Goal: Task Accomplishment & Management: Manage account settings

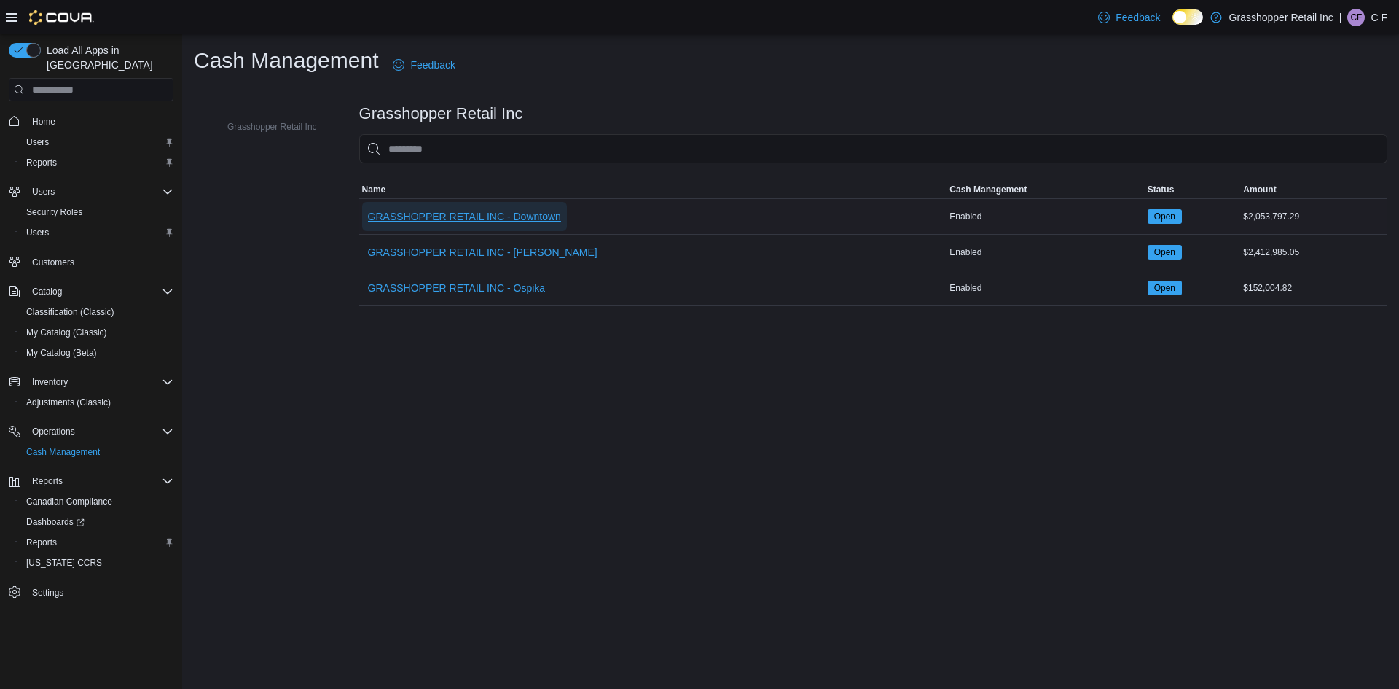
click at [460, 228] on span "GRASSHOPPER RETAIL INC - Downtown" at bounding box center [464, 216] width 193 height 29
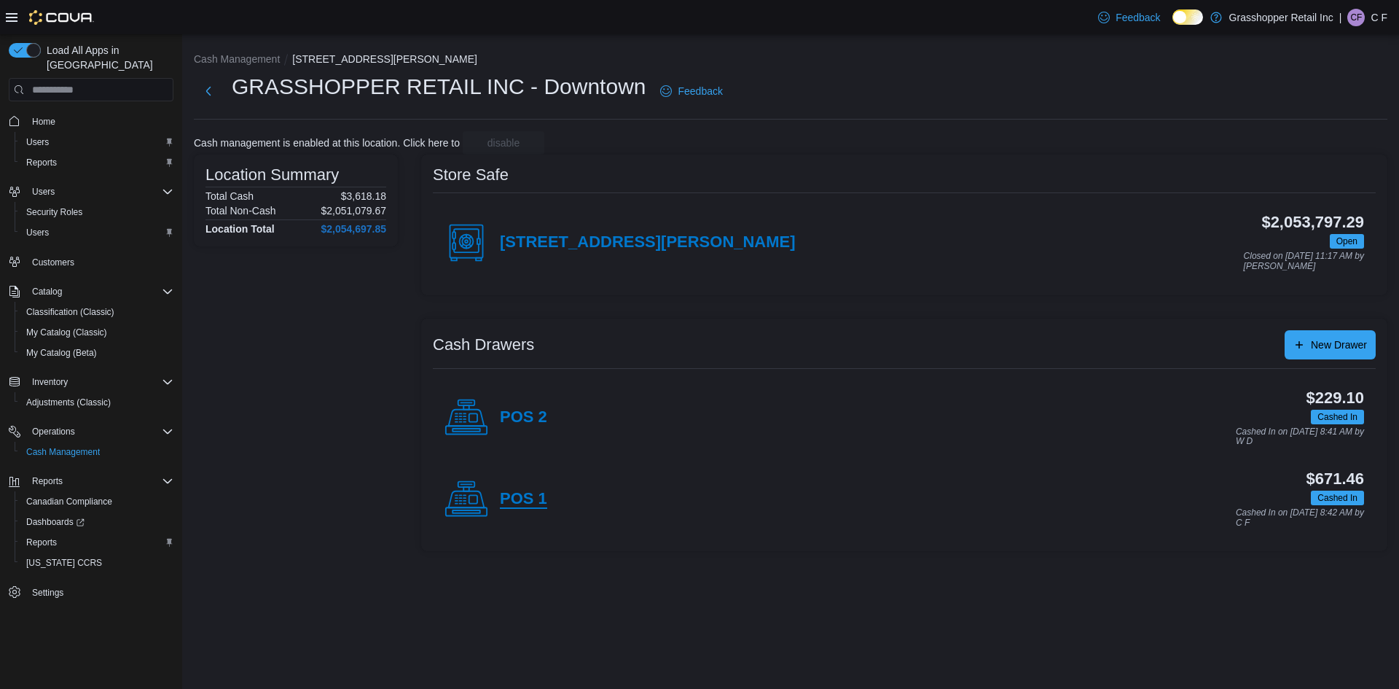
click at [528, 495] on h4 "POS 1" at bounding box center [523, 499] width 47 height 19
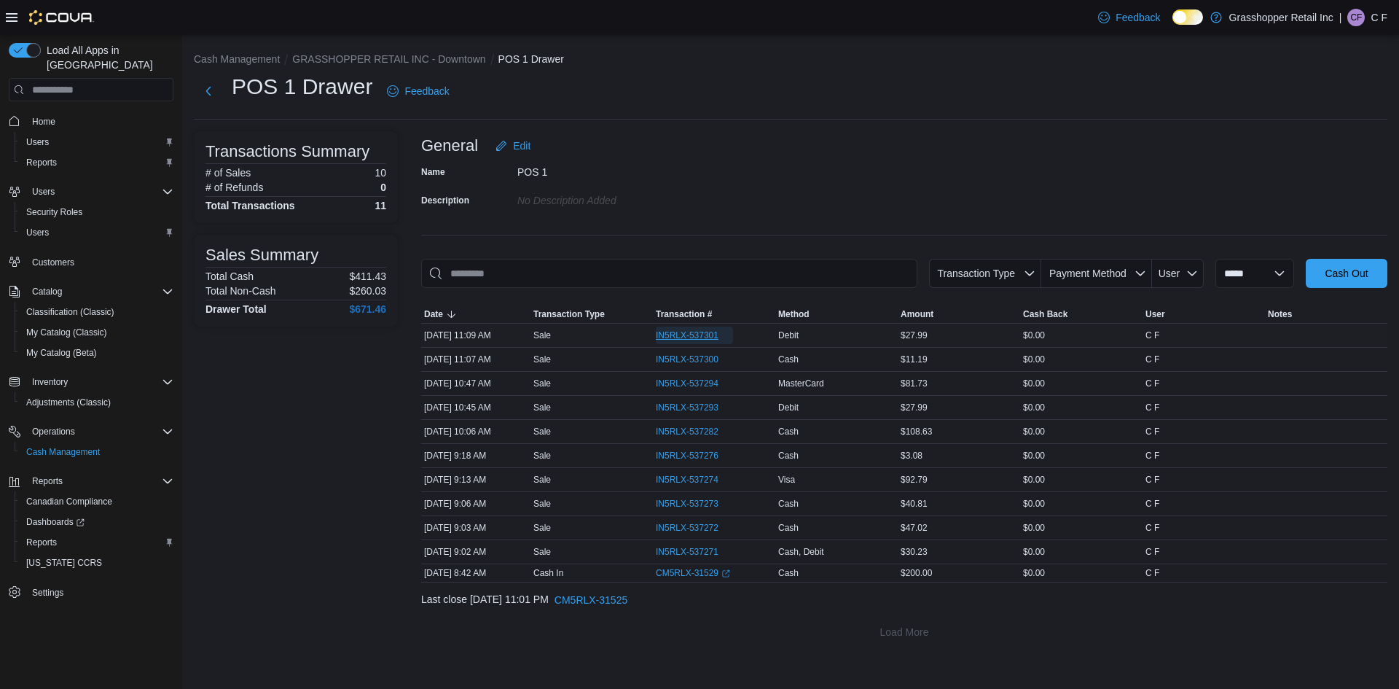
click at [703, 339] on span "IN5RLX-537301" at bounding box center [687, 335] width 63 height 12
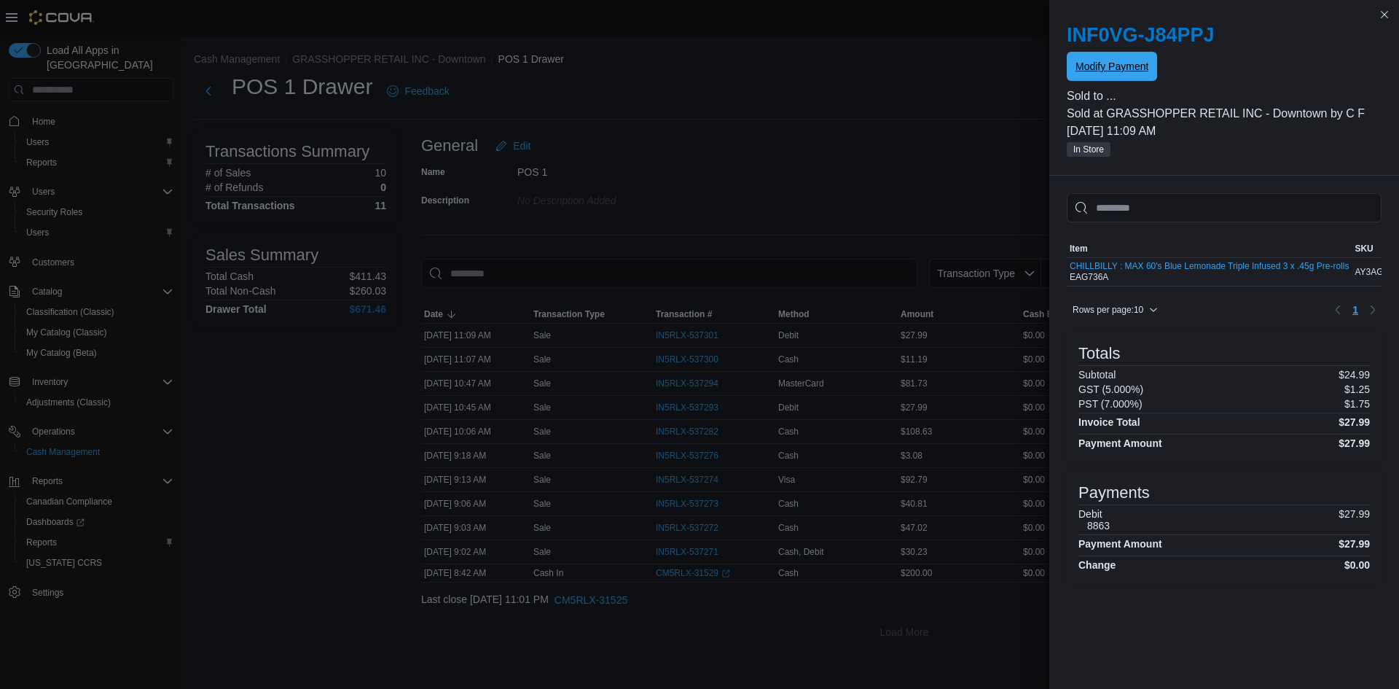
click at [1099, 63] on span "Modify Payment" at bounding box center [1112, 66] width 73 height 15
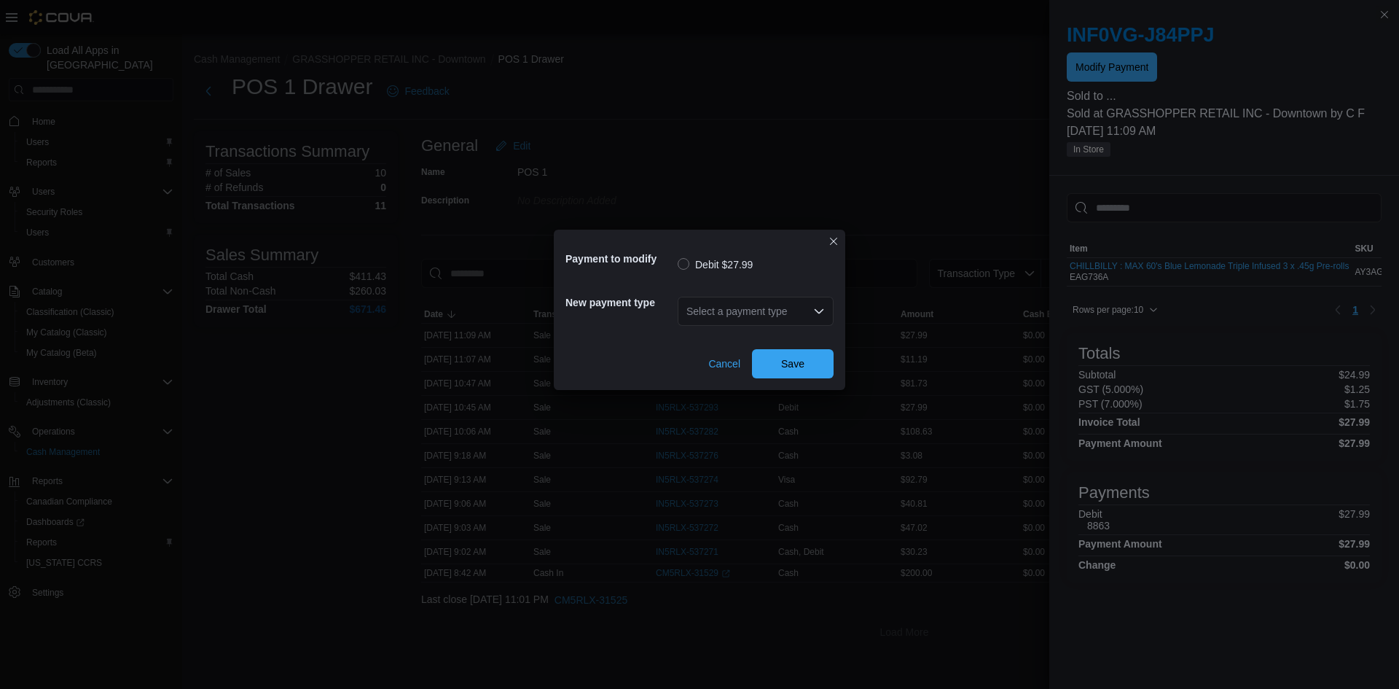
click at [740, 308] on div "Select a payment type" at bounding box center [756, 311] width 156 height 29
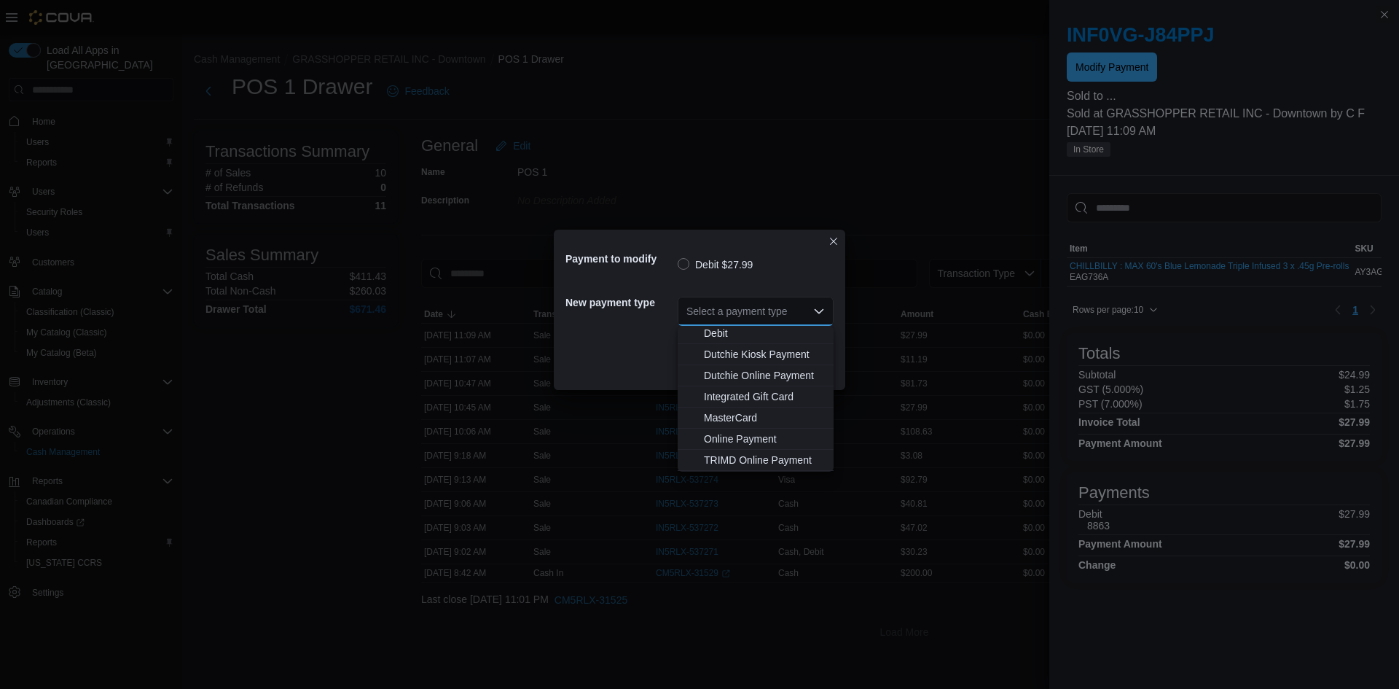
scroll to position [108, 0]
click at [753, 399] on span "MasterCard" at bounding box center [764, 397] width 121 height 15
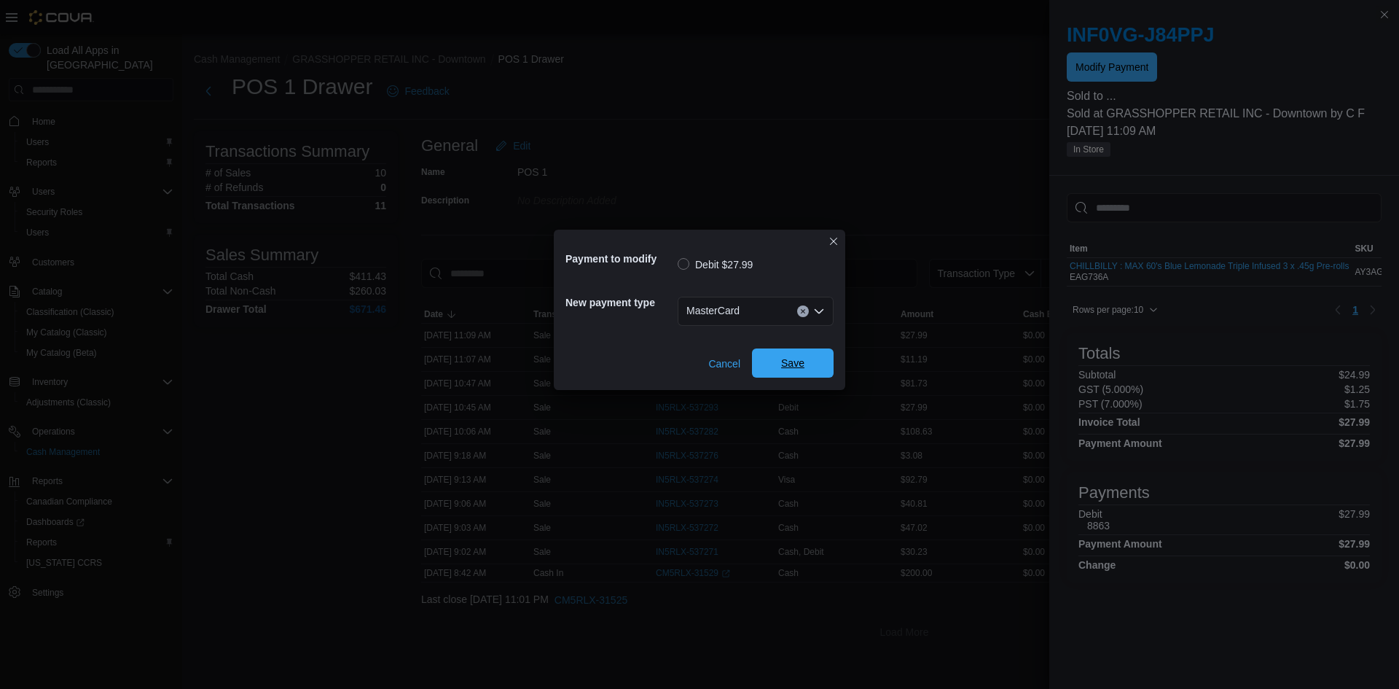
click at [777, 358] on span "Save" at bounding box center [793, 362] width 64 height 29
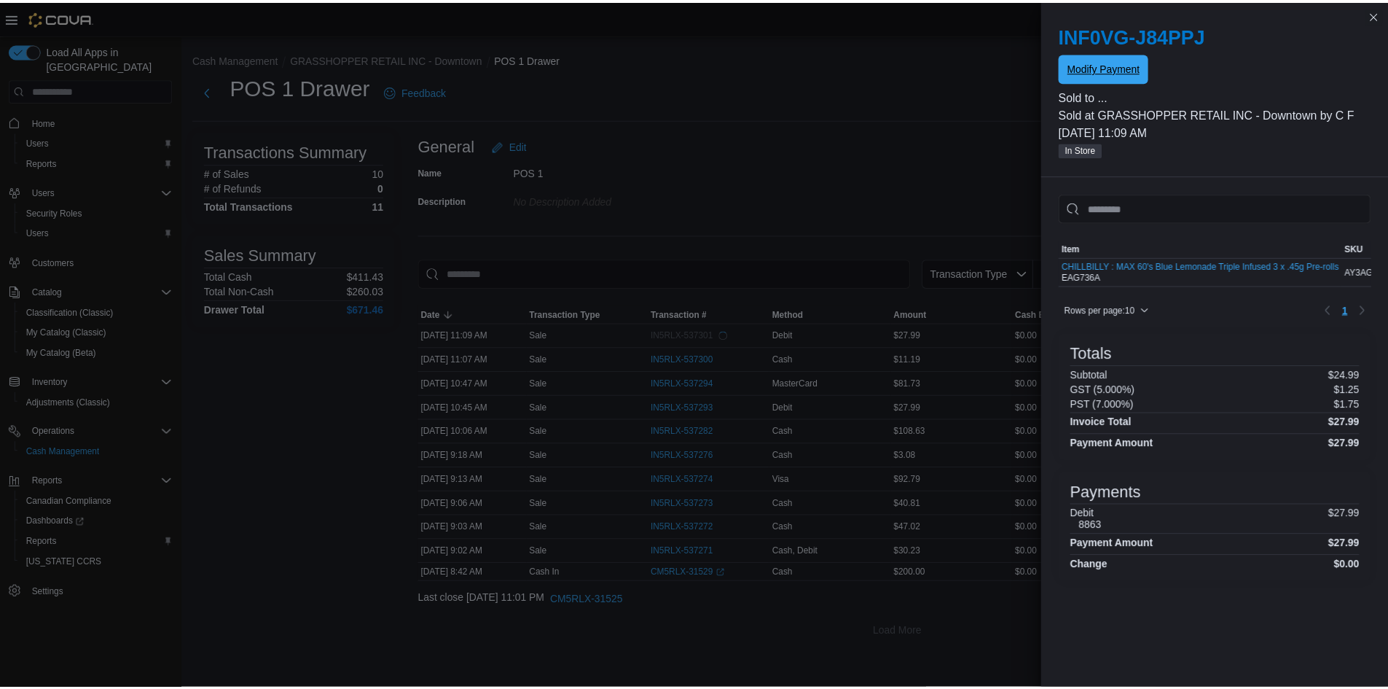
scroll to position [0, 0]
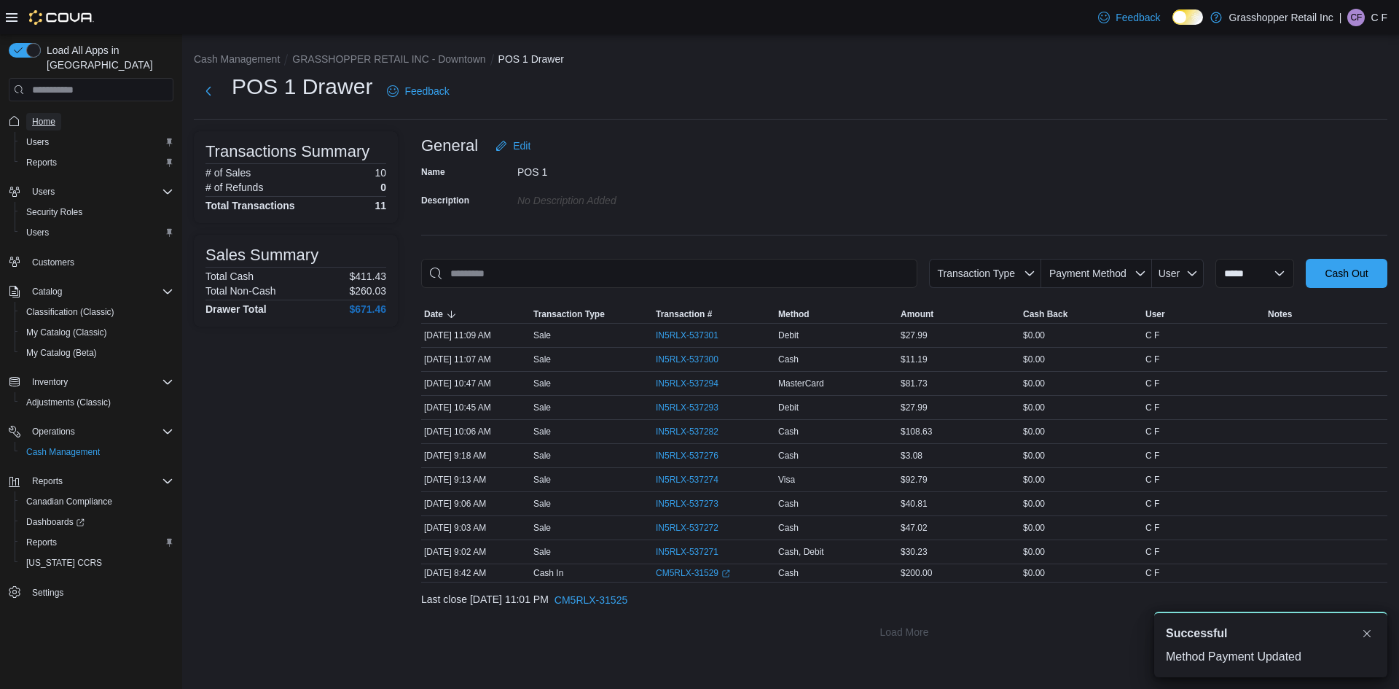
click at [32, 116] on span "Home" at bounding box center [43, 122] width 23 height 12
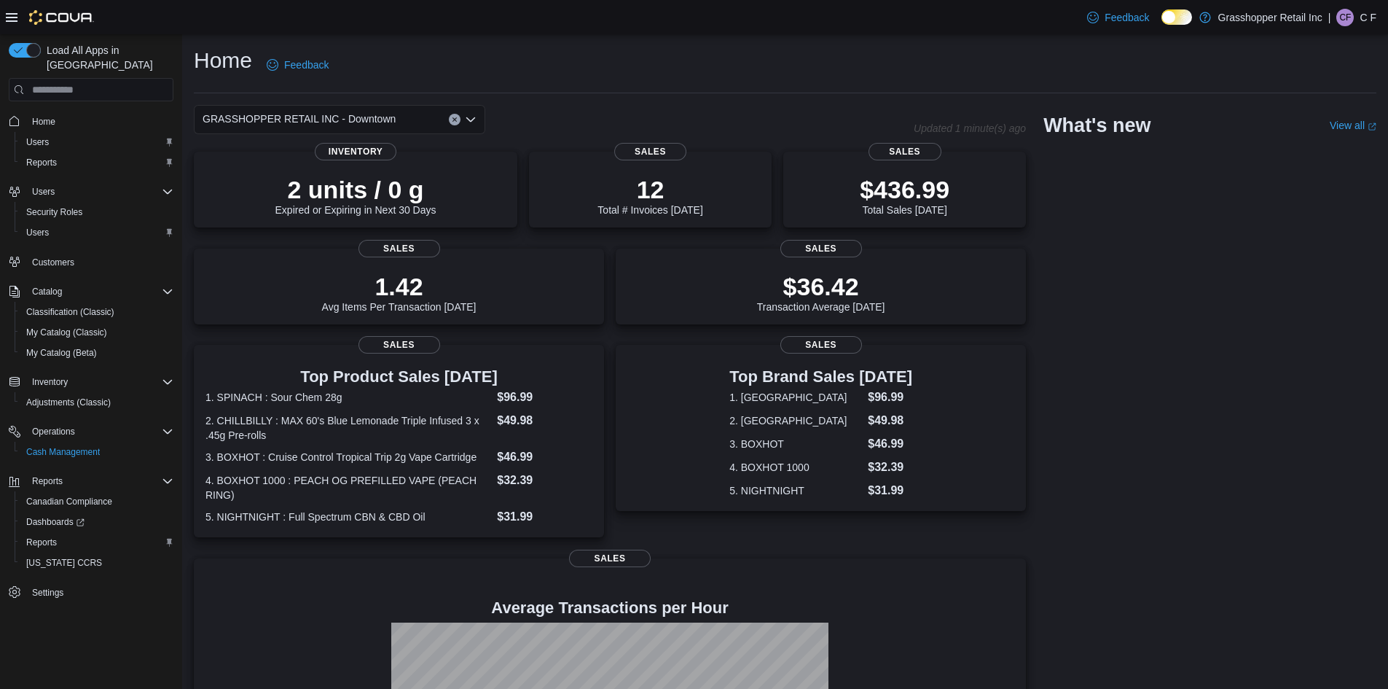
click at [390, 113] on div "GRASSHOPPER RETAIL INC - Downtown" at bounding box center [340, 119] width 292 height 29
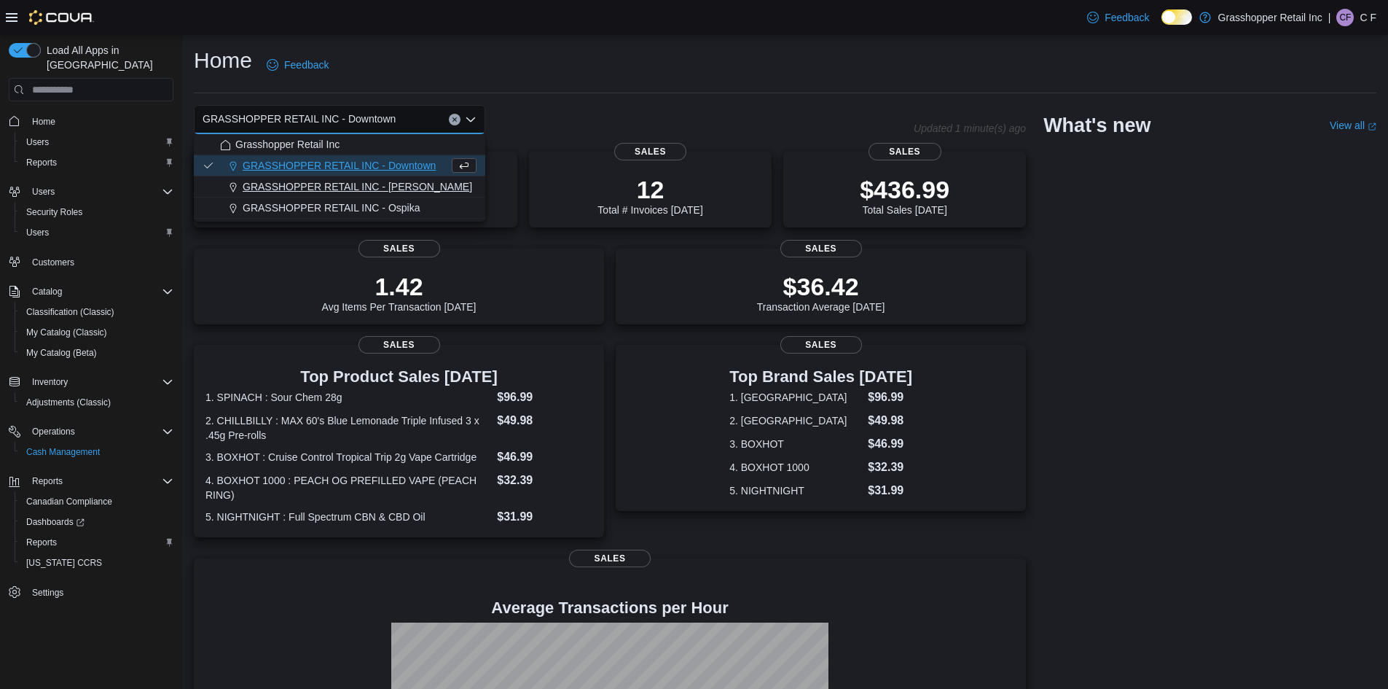
click at [373, 193] on span "GRASSHOPPER RETAIL INC - [PERSON_NAME]" at bounding box center [358, 186] width 230 height 15
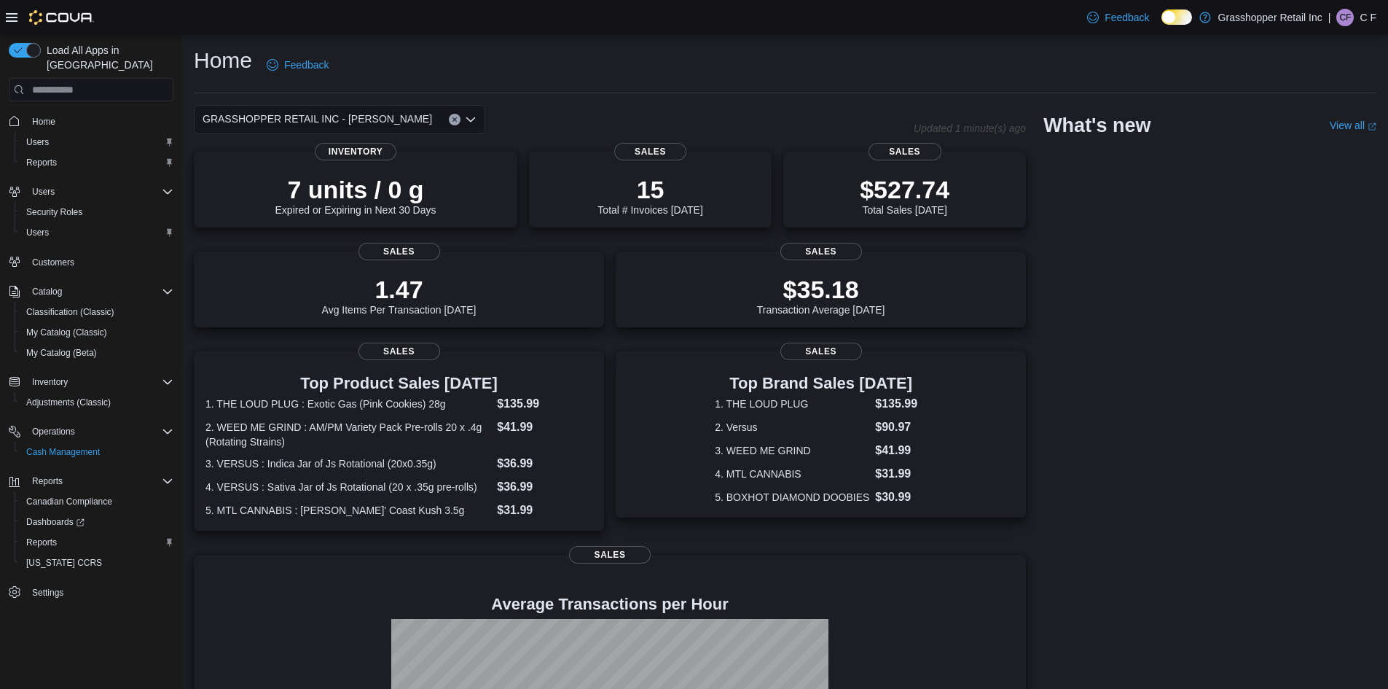
click at [377, 114] on div "GRASSHOPPER RETAIL INC - [PERSON_NAME] Combo box. Selected. GRASSHOPPER RETAIL …" at bounding box center [340, 119] width 292 height 29
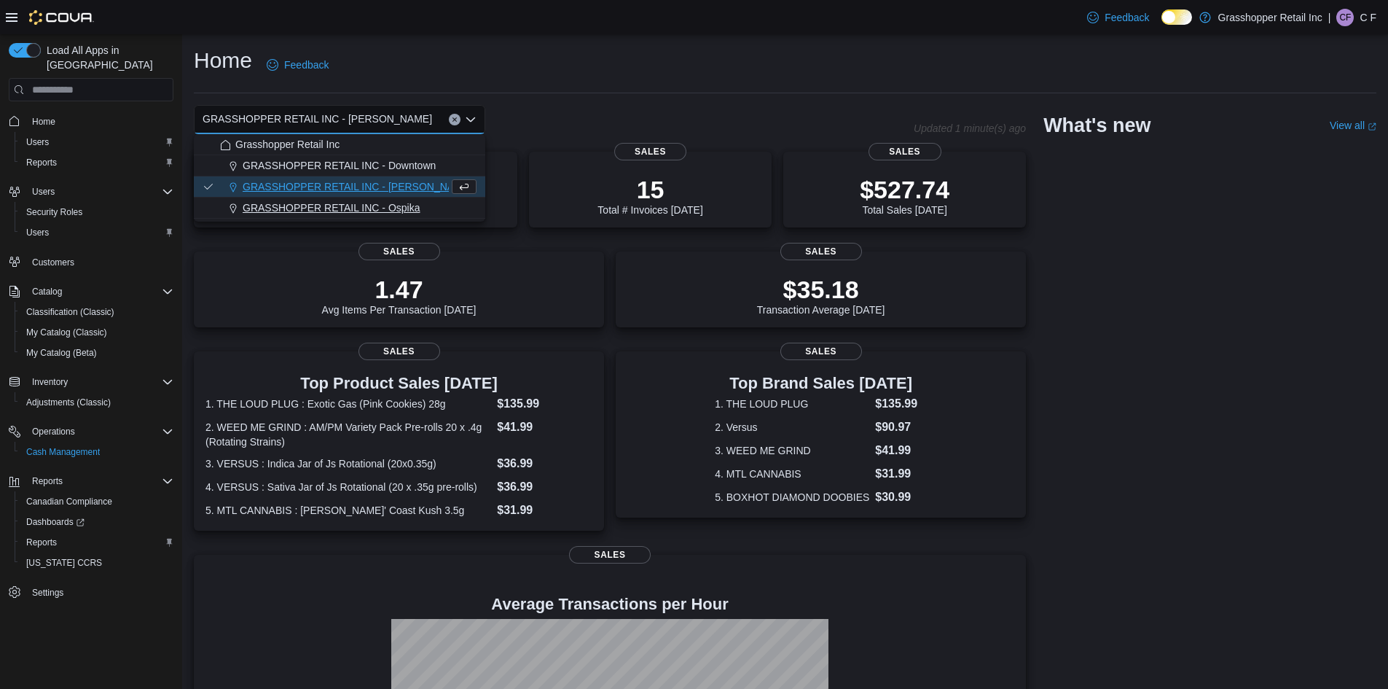
click at [370, 197] on button "GRASSHOPPER RETAIL INC - Ospika" at bounding box center [340, 207] width 292 height 21
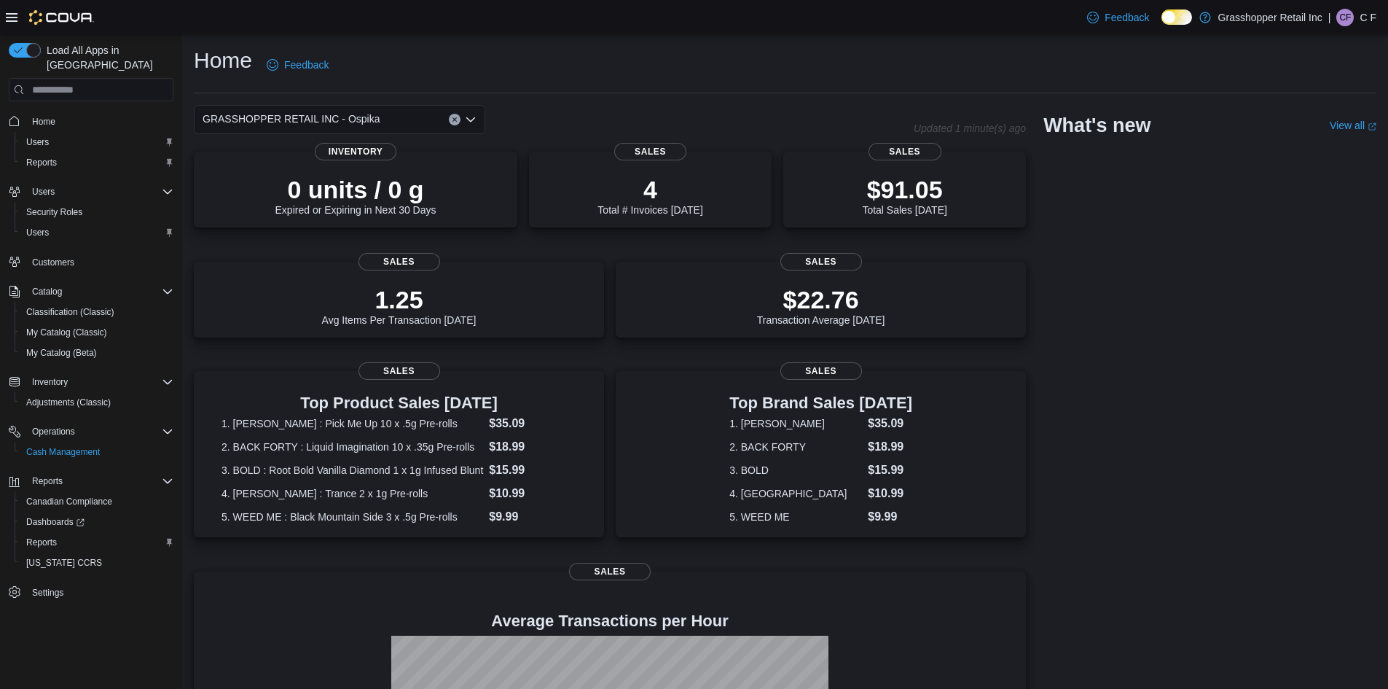
click at [399, 124] on div "GRASSHOPPER RETAIL INC - Ospika Combo box. Selected. GRASSHOPPER RETAIL INC - O…" at bounding box center [340, 119] width 292 height 29
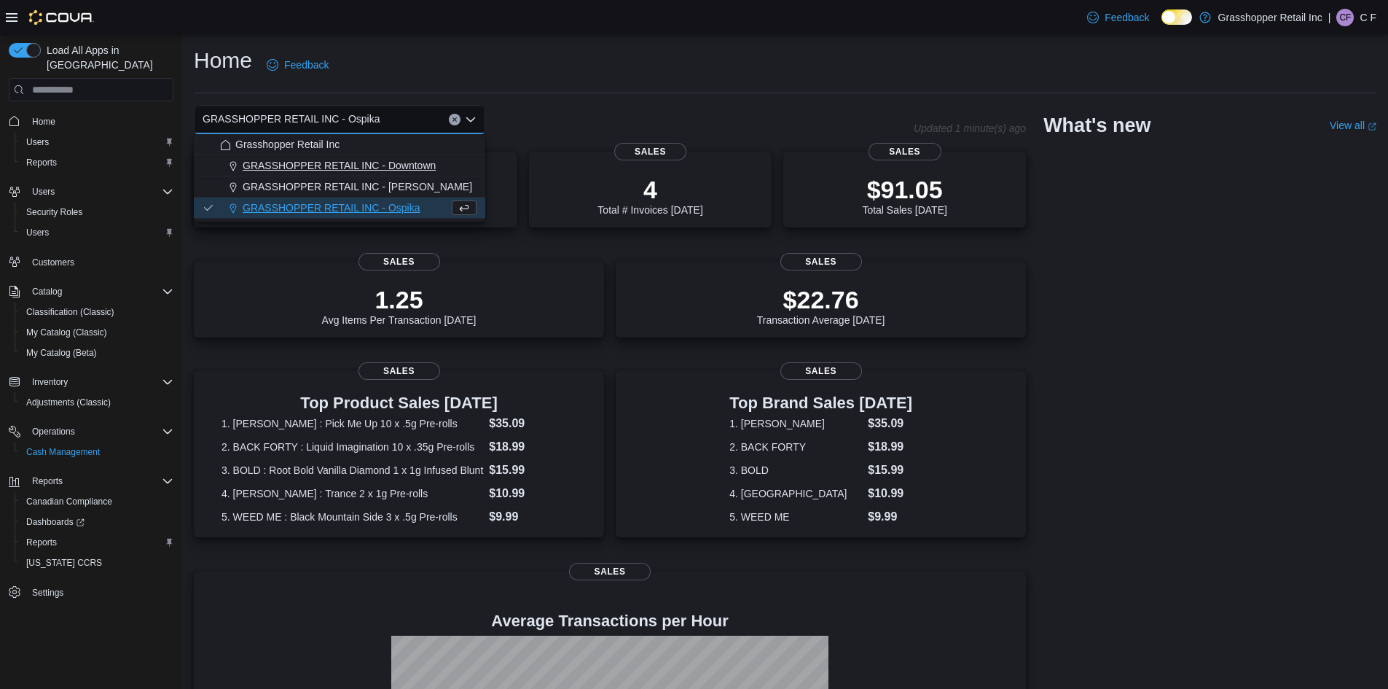
click at [326, 167] on span "GRASSHOPPER RETAIL INC - Downtown" at bounding box center [339, 165] width 193 height 15
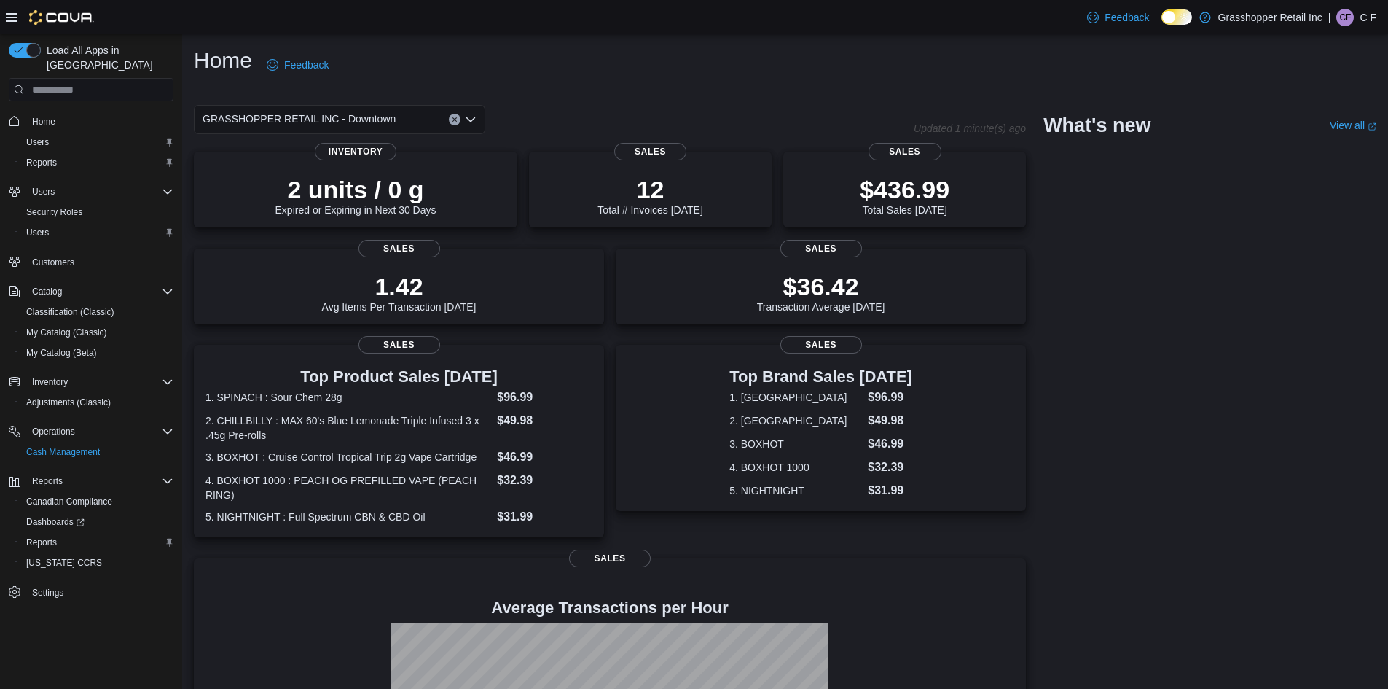
click at [443, 117] on div "GRASSHOPPER RETAIL INC - Downtown" at bounding box center [340, 119] width 292 height 29
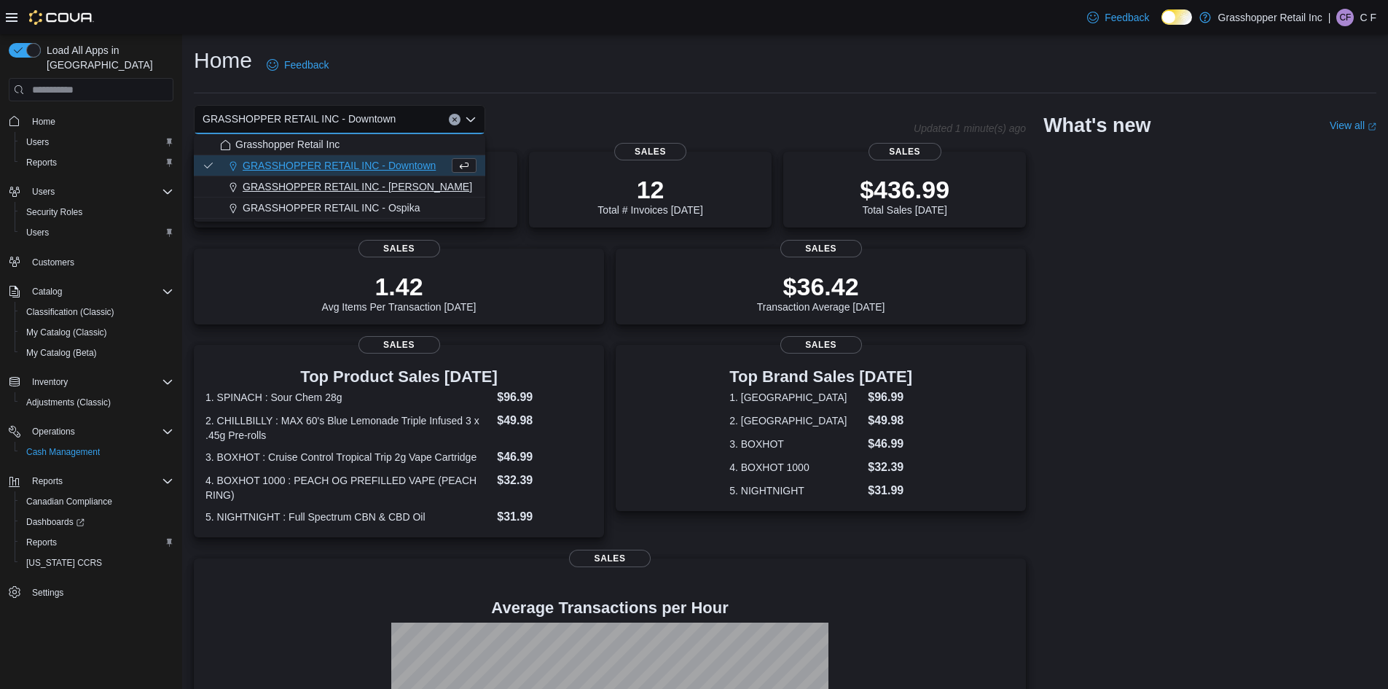
click at [421, 187] on div "GRASSHOPPER RETAIL INC - [PERSON_NAME]" at bounding box center [348, 186] width 257 height 15
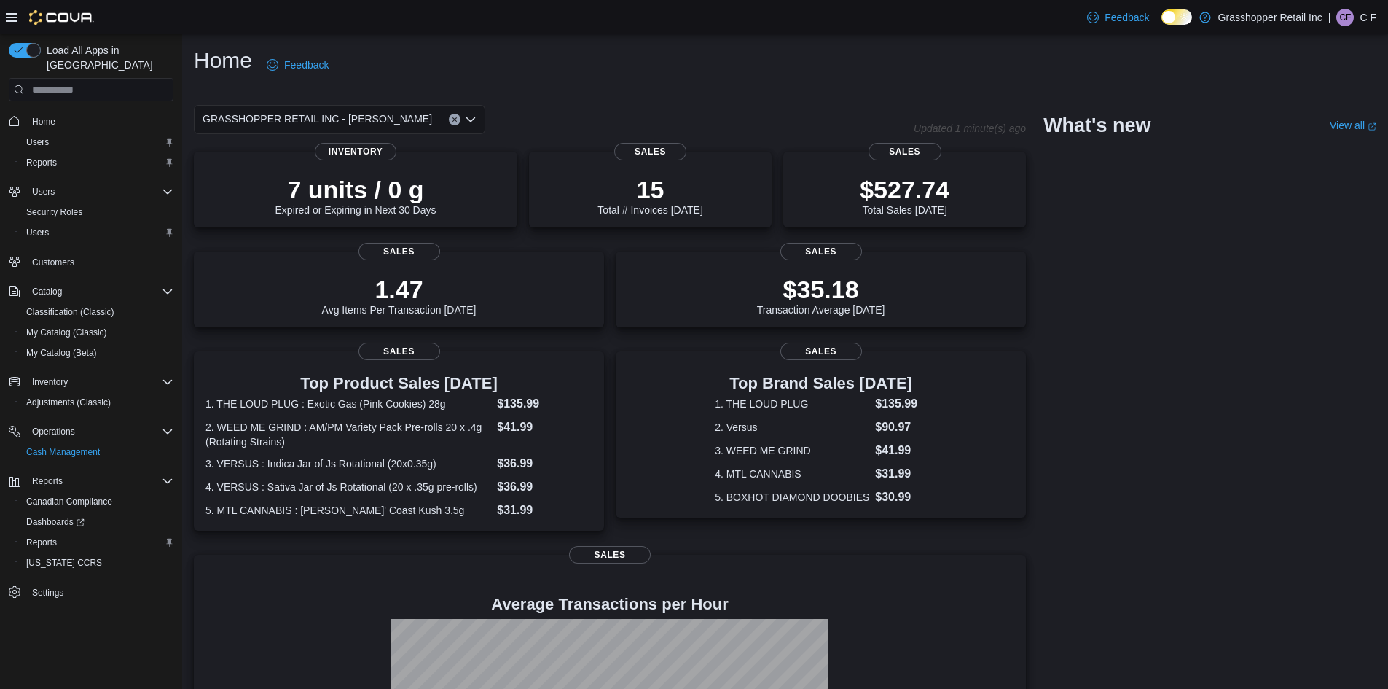
click at [382, 112] on div "GRASSHOPPER RETAIL INC - [PERSON_NAME]" at bounding box center [340, 119] width 292 height 29
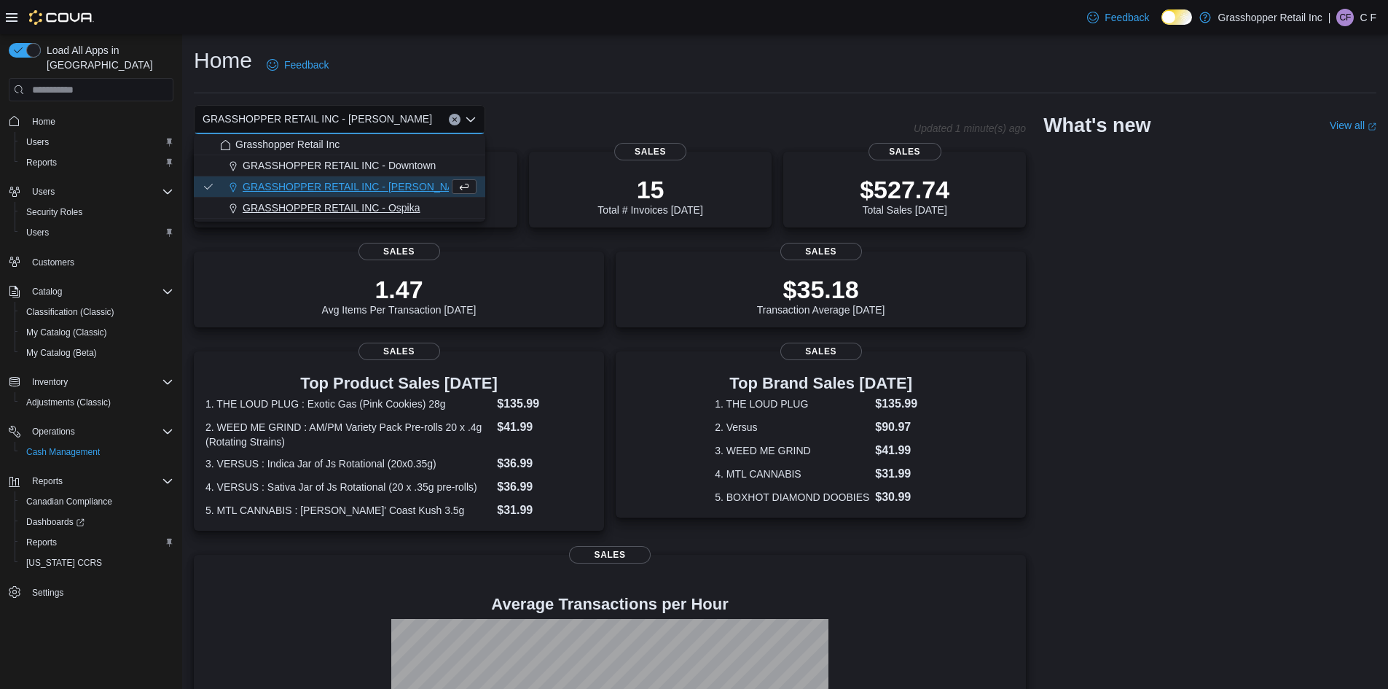
click at [375, 203] on span "GRASSHOPPER RETAIL INC - Ospika" at bounding box center [332, 207] width 178 height 15
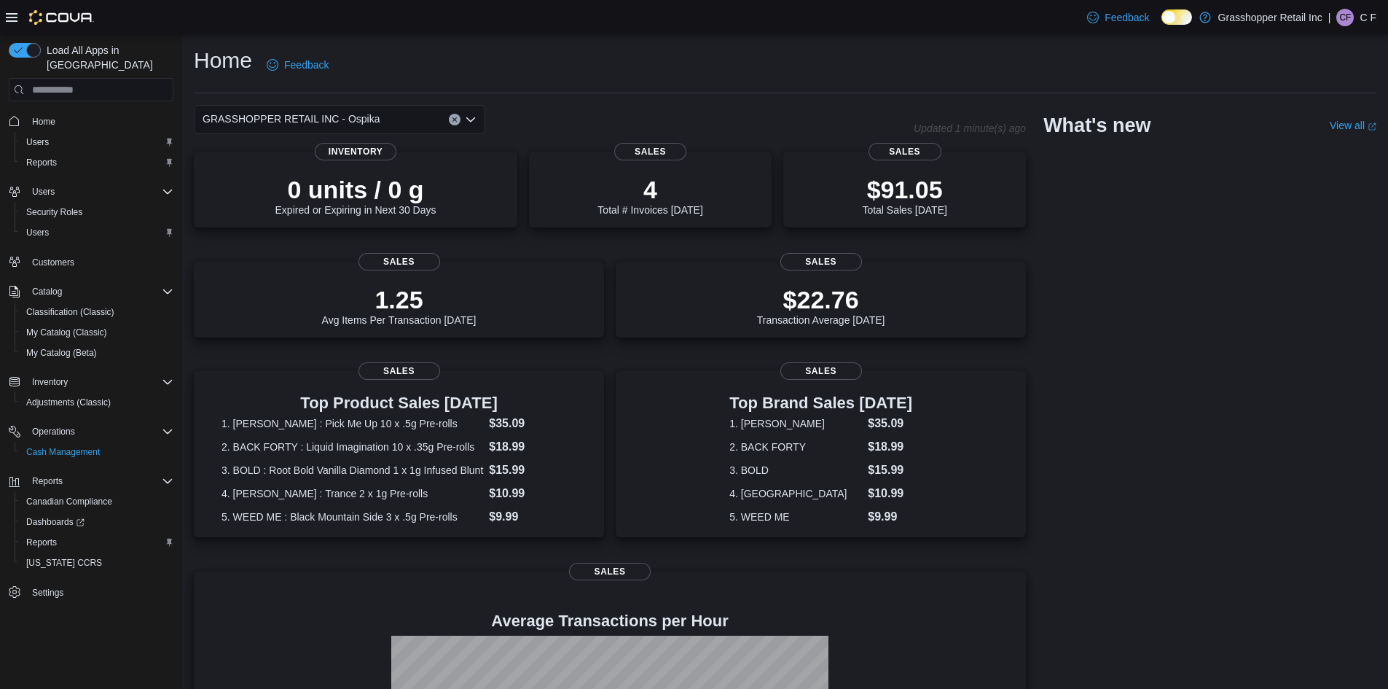
click at [361, 114] on span "GRASSHOPPER RETAIL INC - Ospika" at bounding box center [292, 118] width 178 height 17
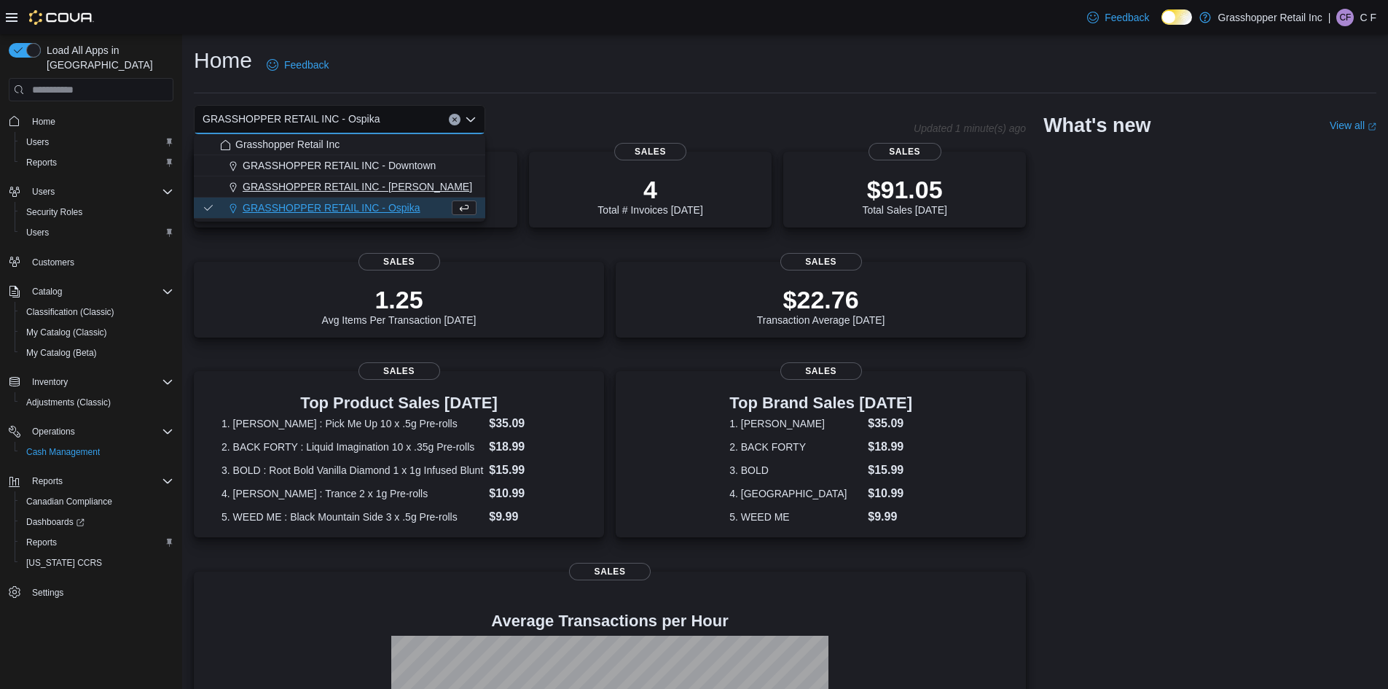
click at [415, 196] on button "GRASSHOPPER RETAIL INC - [PERSON_NAME]" at bounding box center [340, 186] width 292 height 21
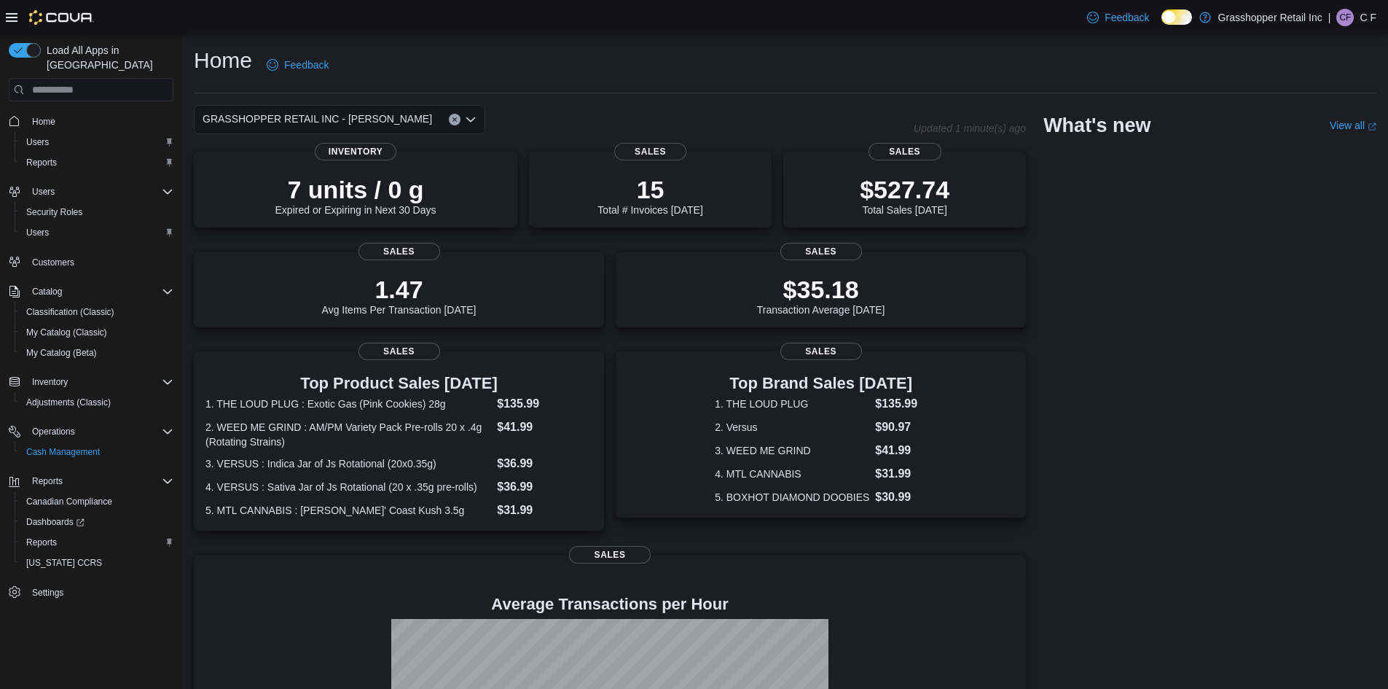
click at [415, 126] on div "GRASSHOPPER RETAIL INC - [PERSON_NAME]" at bounding box center [340, 119] width 292 height 29
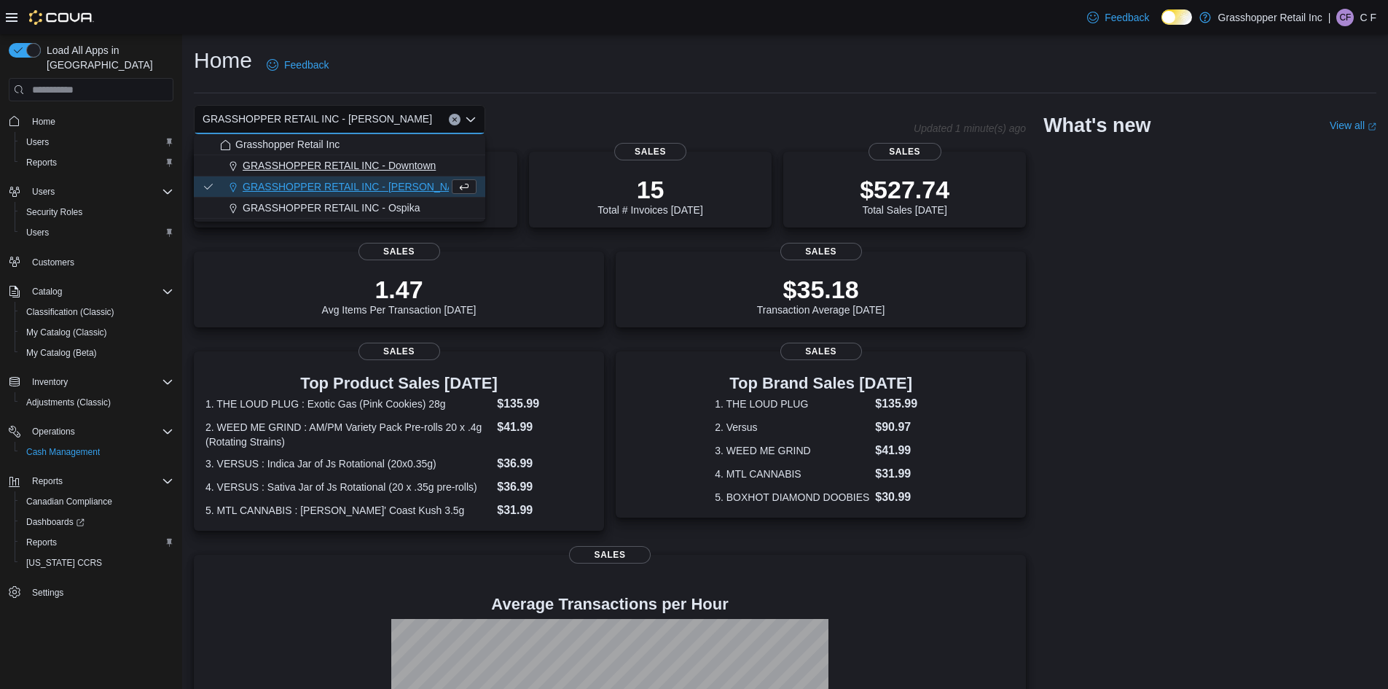
click at [407, 163] on span "GRASSHOPPER RETAIL INC - Downtown" at bounding box center [339, 165] width 193 height 15
